Goal: Task Accomplishment & Management: Use online tool/utility

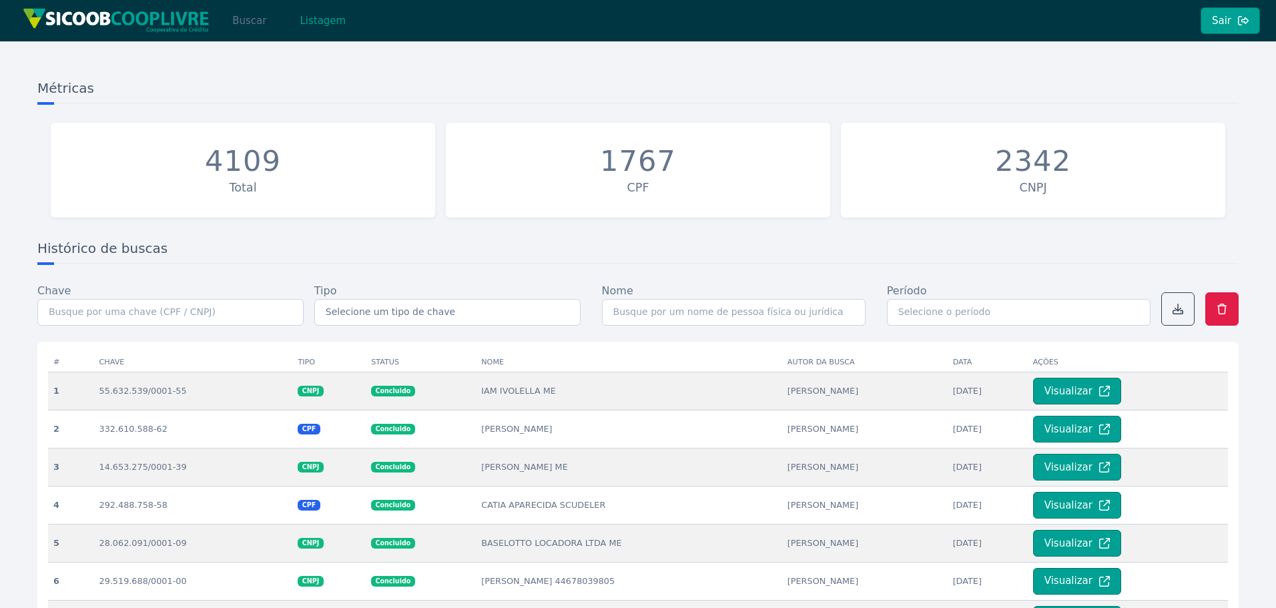
click at [248, 21] on button "Buscar" at bounding box center [249, 20] width 57 height 27
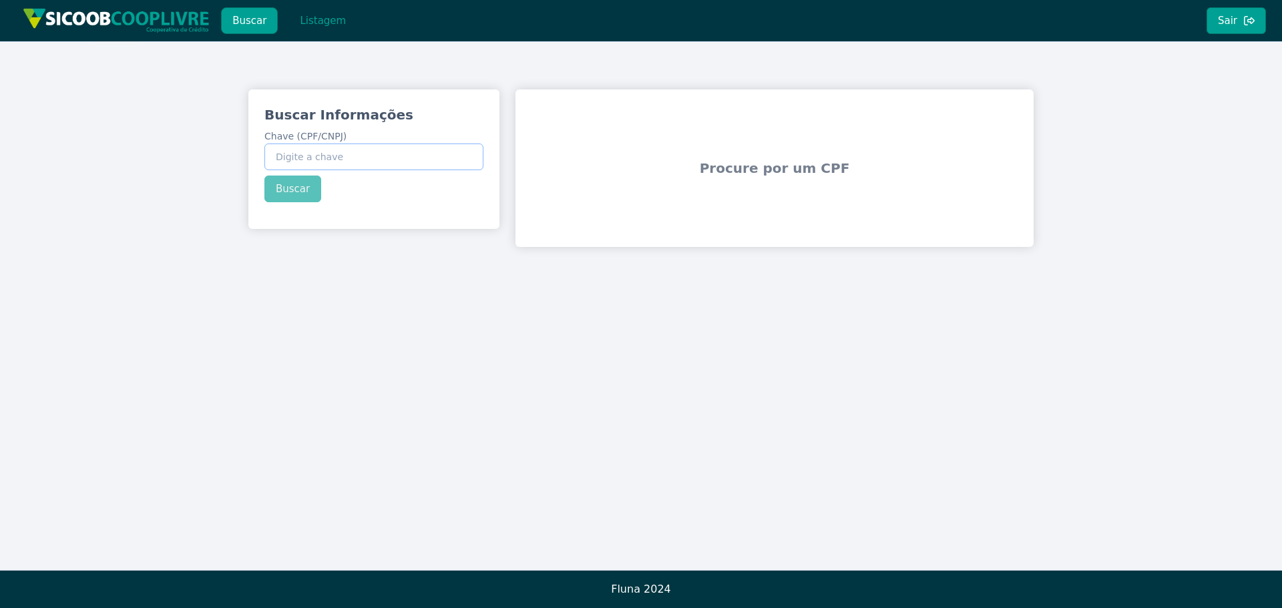
click at [337, 159] on input "Chave (CPF/CNPJ)" at bounding box center [373, 157] width 219 height 27
paste input "47.811.370/0001-72"
type input "47.811.370/0001-72"
click at [296, 183] on div "Buscar Informações Chave (CPF/CNPJ) 47.811.370/0001-72 Buscar" at bounding box center [373, 153] width 251 height 129
click at [298, 188] on button "Buscar" at bounding box center [292, 189] width 57 height 27
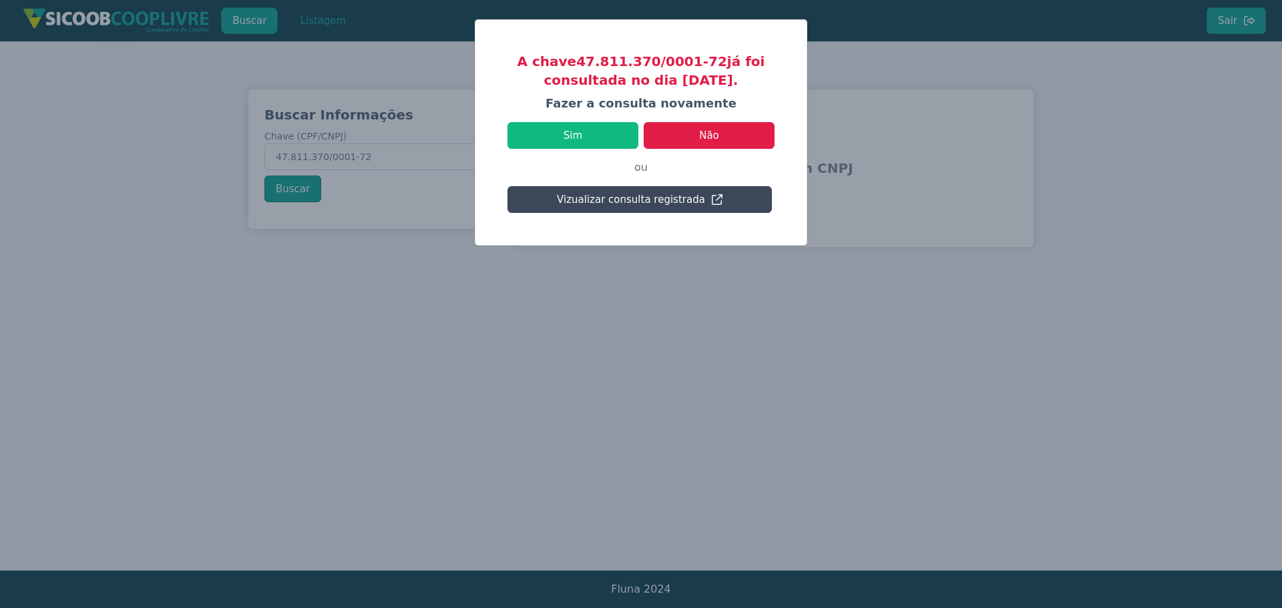
click at [613, 199] on button "Vizualizar consulta registrada" at bounding box center [639, 199] width 264 height 27
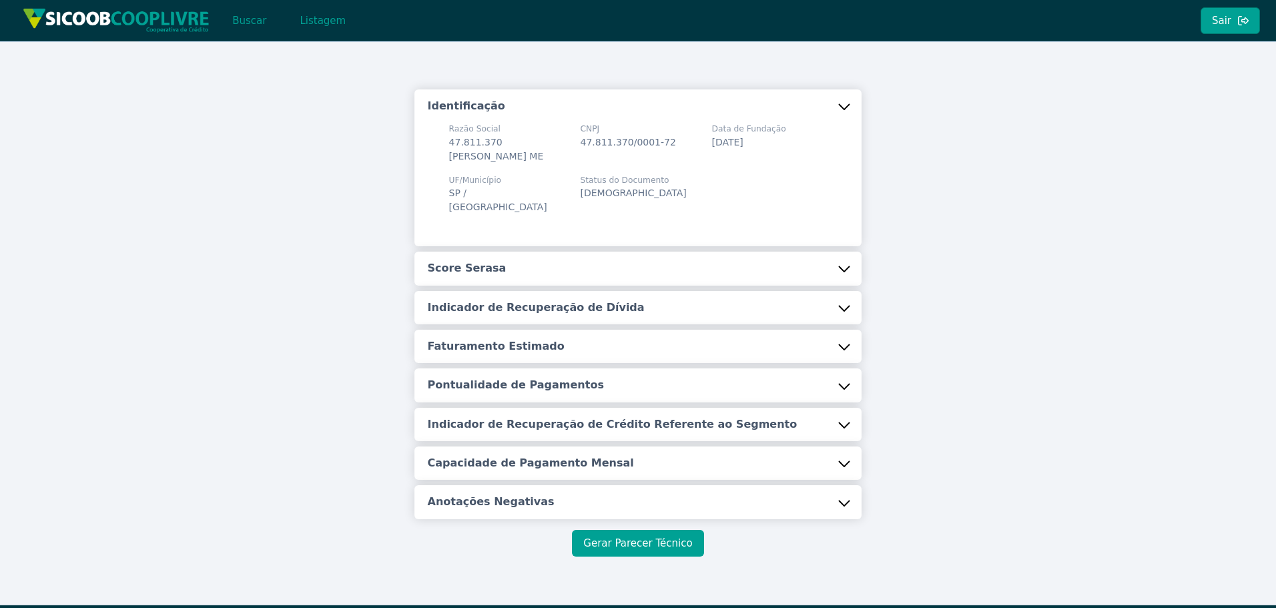
click at [650, 557] on button "Gerar Parecer Técnico" at bounding box center [638, 543] width 132 height 27
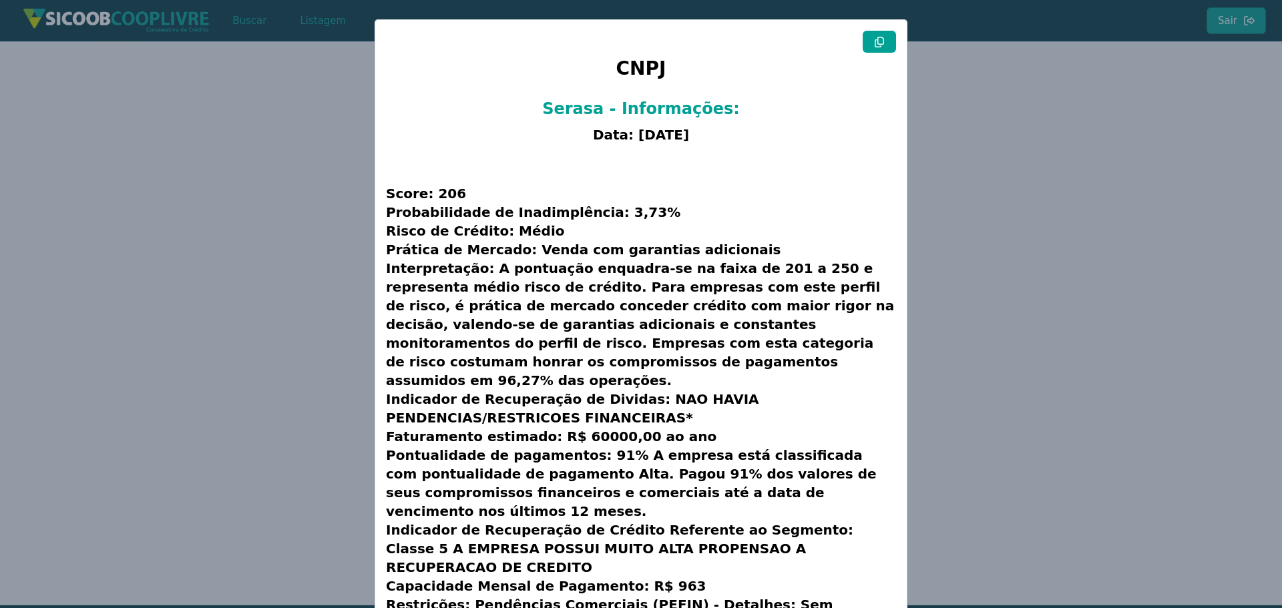
click at [876, 42] on icon at bounding box center [879, 42] width 11 height 11
